Goal: Use online tool/utility: Utilize a website feature to perform a specific function

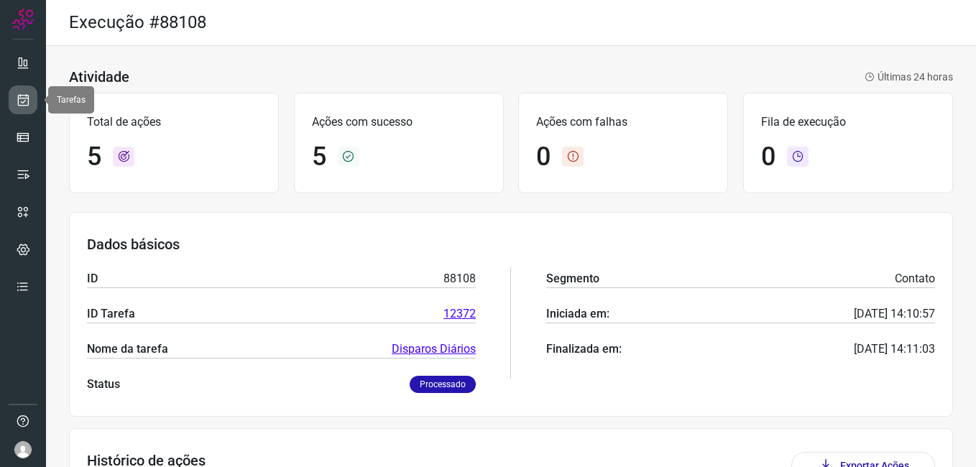
click at [17, 98] on icon at bounding box center [23, 100] width 15 height 14
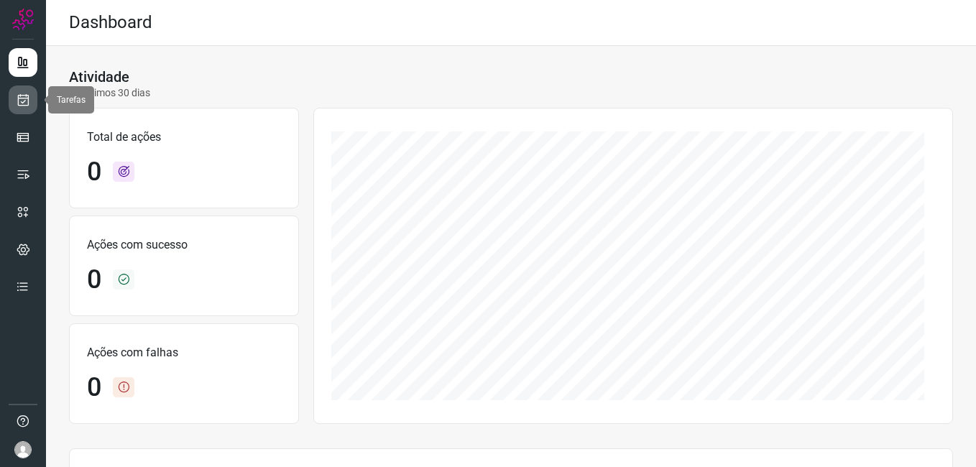
click at [31, 96] on link at bounding box center [23, 100] width 29 height 29
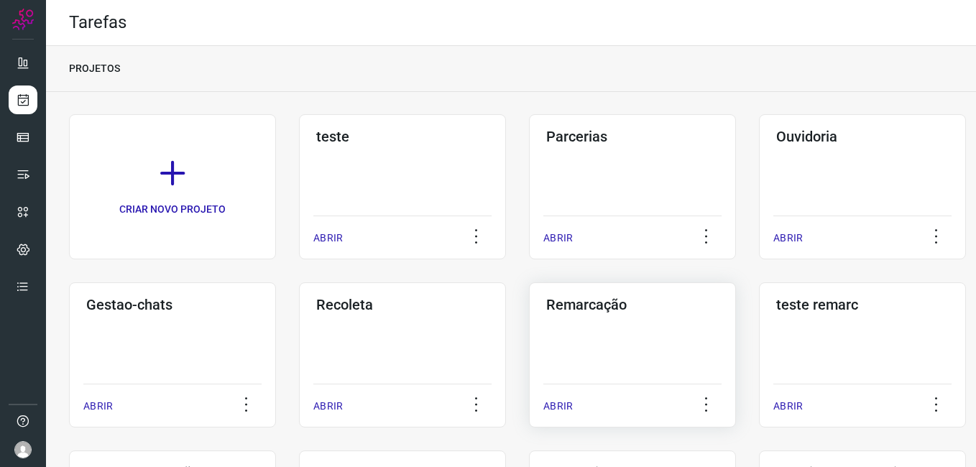
click at [649, 311] on h3 "Remarcação" at bounding box center [632, 304] width 173 height 17
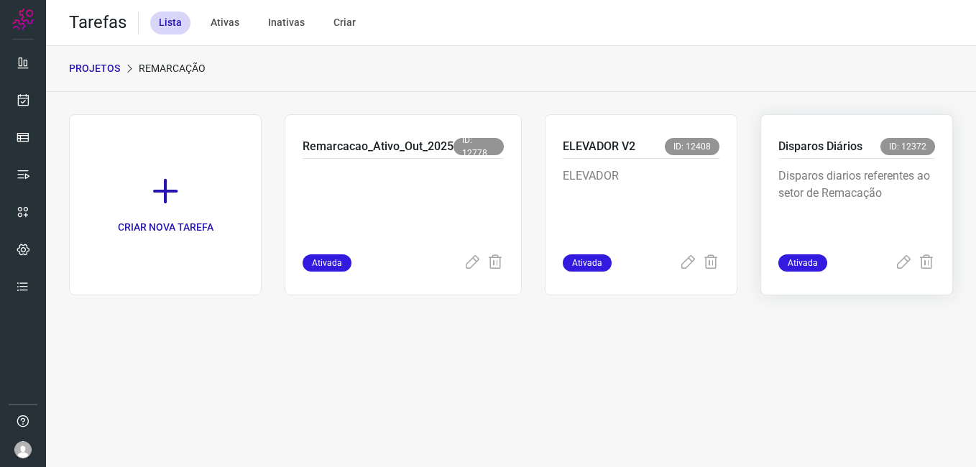
click at [851, 170] on p "Disparos diarios referentes ao setor de Remacação" at bounding box center [856, 203] width 157 height 72
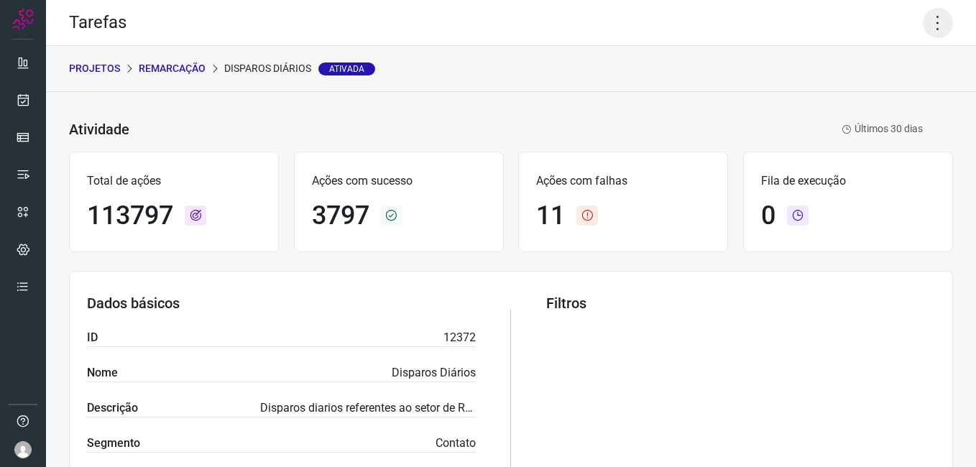
click at [937, 19] on icon at bounding box center [938, 23] width 30 height 30
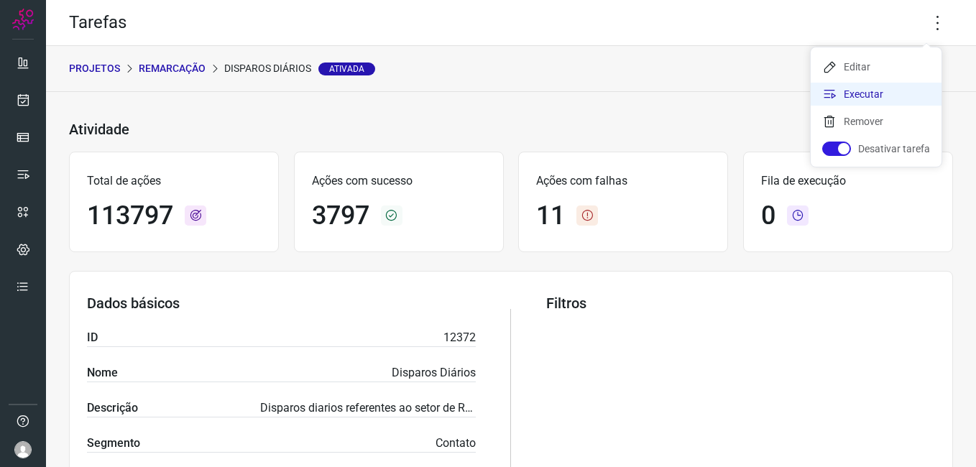
click at [878, 88] on li "Executar" at bounding box center [876, 94] width 131 height 23
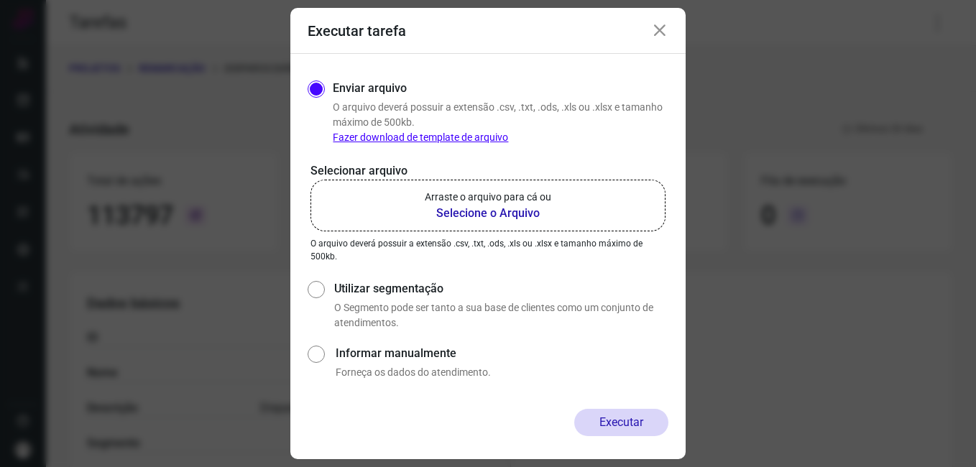
click at [500, 207] on b "Selecione o Arquivo" at bounding box center [488, 213] width 127 height 17
click at [0, 0] on input "Arraste o arquivo para cá ou Selecione o Arquivo" at bounding box center [0, 0] width 0 height 0
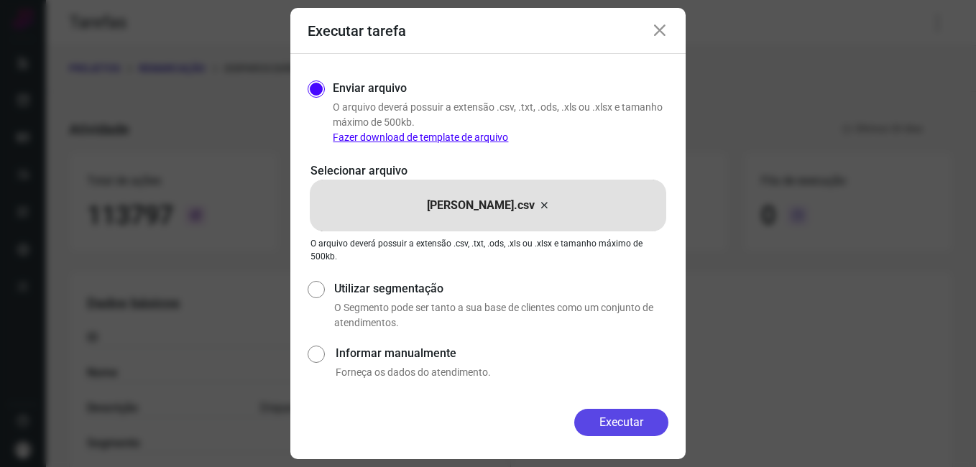
click at [590, 413] on button "Executar" at bounding box center [621, 422] width 94 height 27
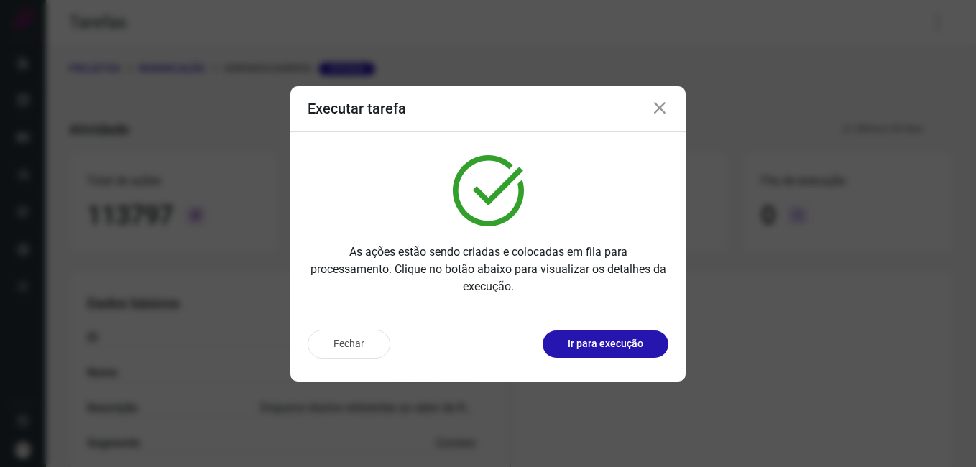
click at [601, 325] on div "Fechar Ir para execução" at bounding box center [487, 349] width 395 height 63
click at [602, 338] on p "Ir para execução" at bounding box center [605, 343] width 75 height 15
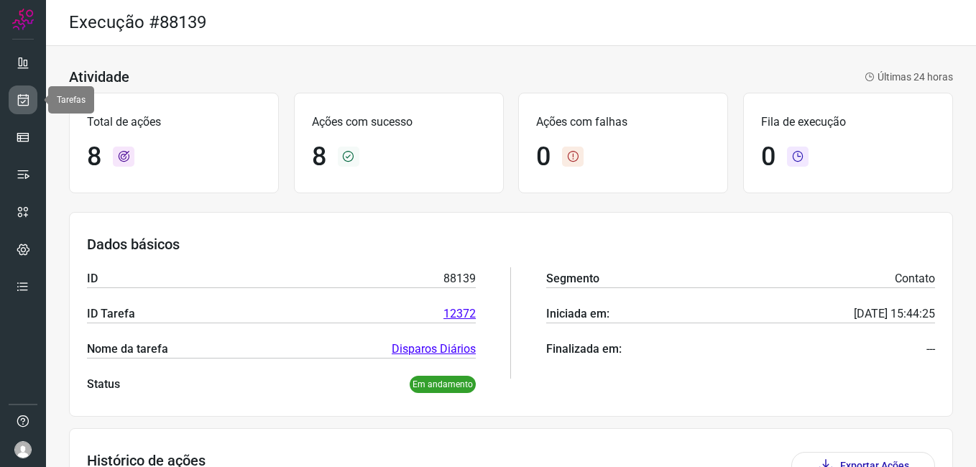
click at [22, 101] on icon at bounding box center [23, 100] width 15 height 14
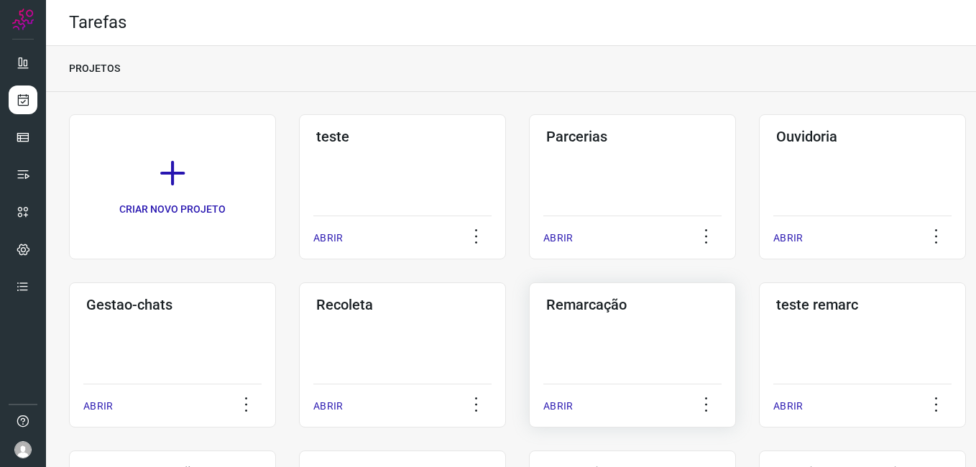
click at [663, 311] on h3 "Remarcação" at bounding box center [632, 304] width 173 height 17
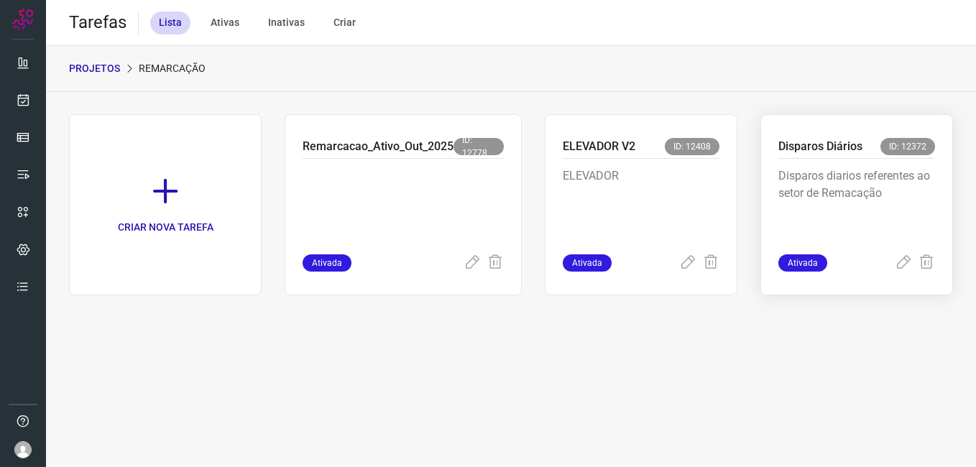
click at [868, 163] on div "Disparos diarios referentes ao setor de Remacação" at bounding box center [856, 207] width 157 height 96
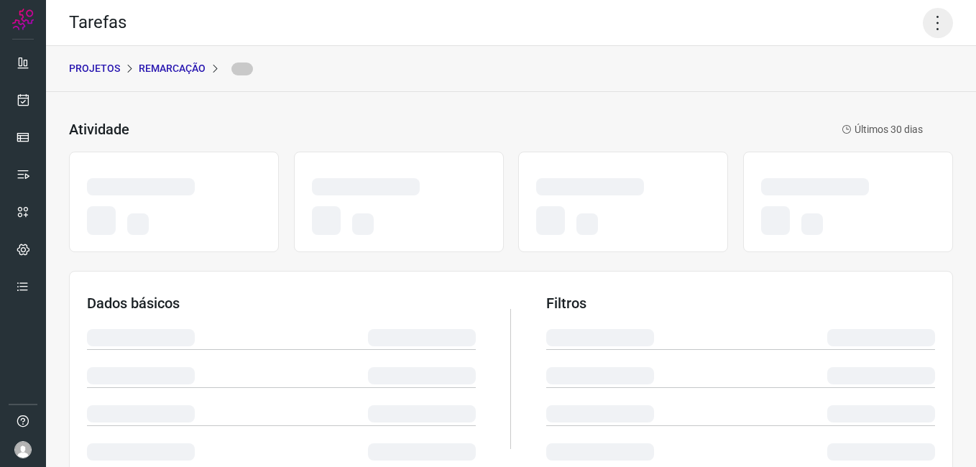
click at [923, 16] on icon at bounding box center [938, 23] width 30 height 30
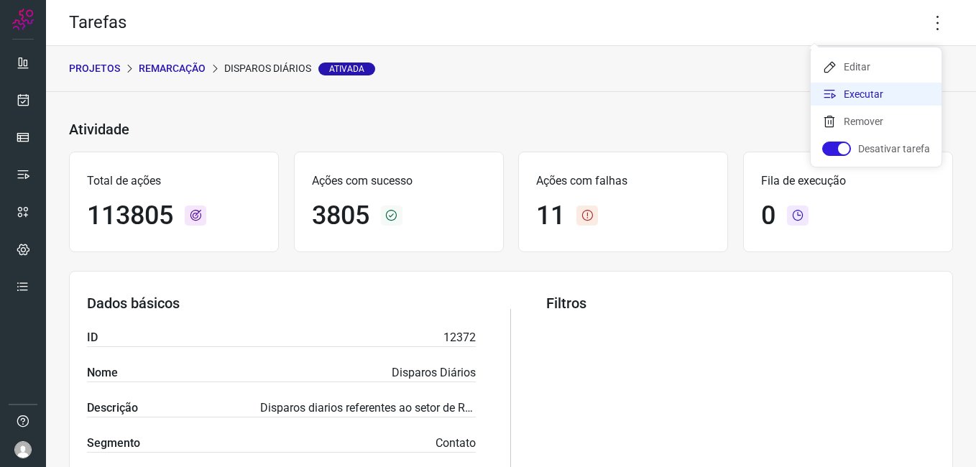
click at [870, 98] on li "Executar" at bounding box center [876, 94] width 131 height 23
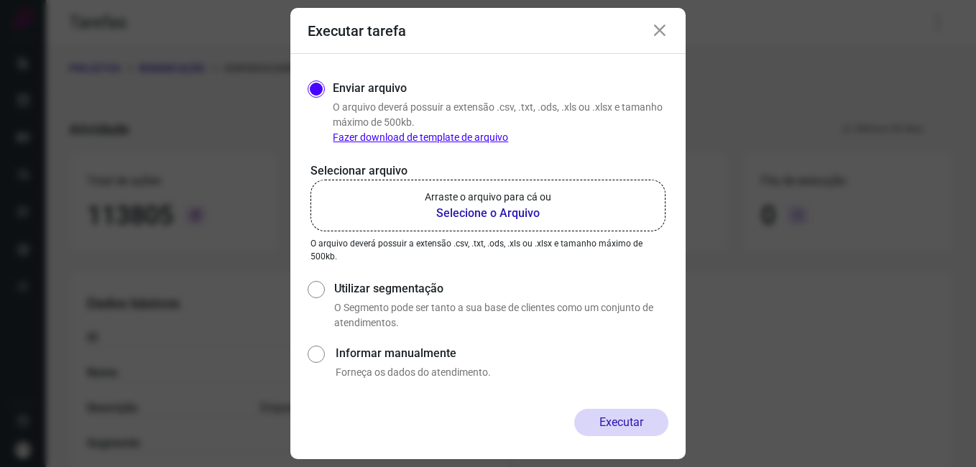
click at [453, 212] on b "Selecione o Arquivo" at bounding box center [488, 213] width 127 height 17
click at [0, 0] on input "Arraste o arquivo para cá ou Selecione o Arquivo" at bounding box center [0, 0] width 0 height 0
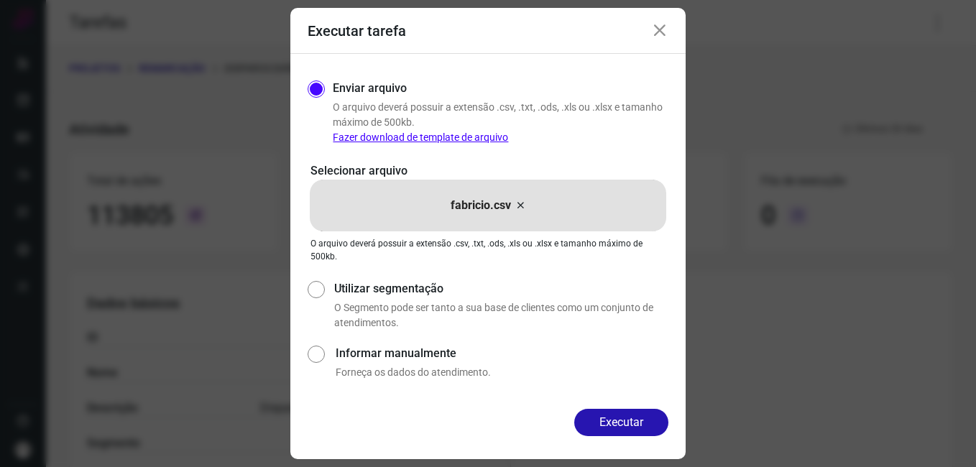
click at [637, 429] on button "Executar" at bounding box center [621, 422] width 94 height 27
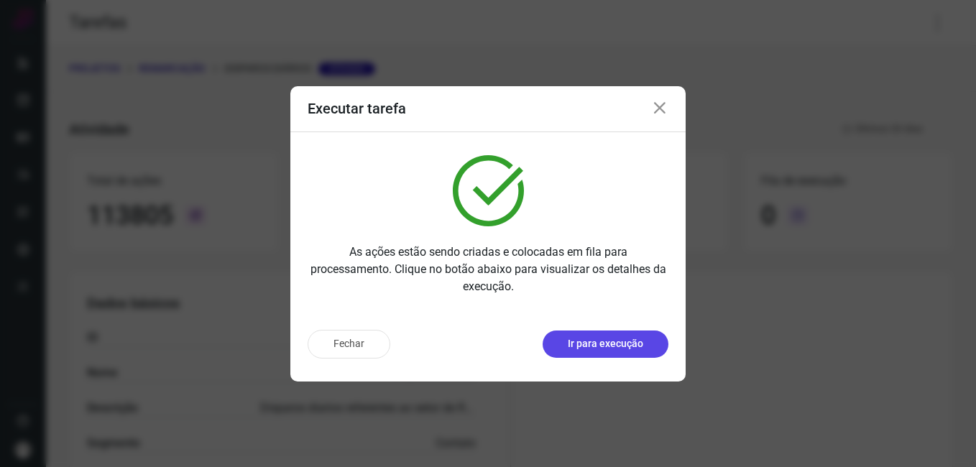
click at [618, 334] on button "Ir para execução" at bounding box center [606, 344] width 126 height 27
